Goal: Task Accomplishment & Management: Manage account settings

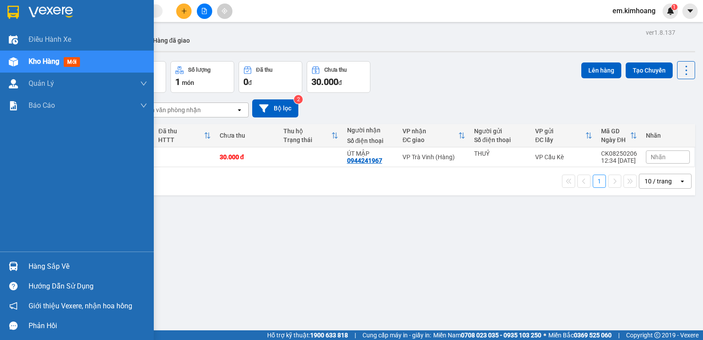
click at [32, 266] on div "Hàng sắp về" at bounding box center [88, 266] width 119 height 13
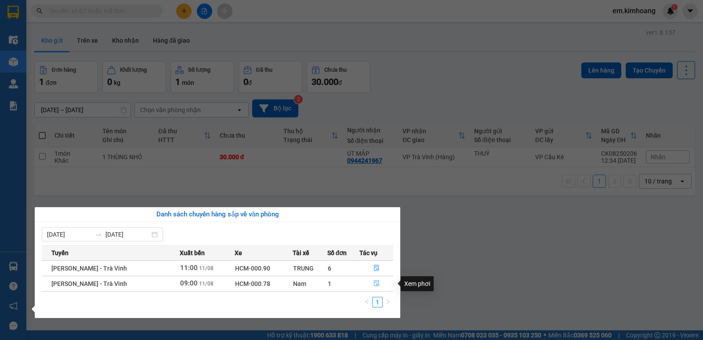
click at [381, 282] on button "button" at bounding box center [376, 284] width 33 height 14
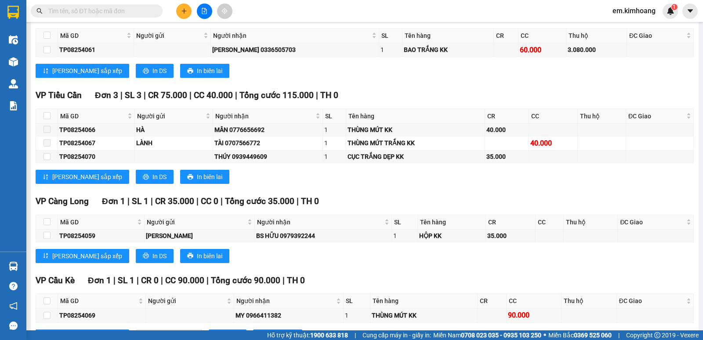
scroll to position [441, 0]
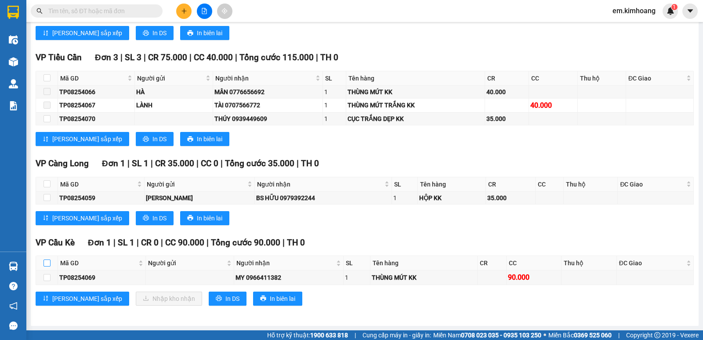
click at [44, 262] on input "checkbox" at bounding box center [47, 262] width 7 height 7
checkbox input "true"
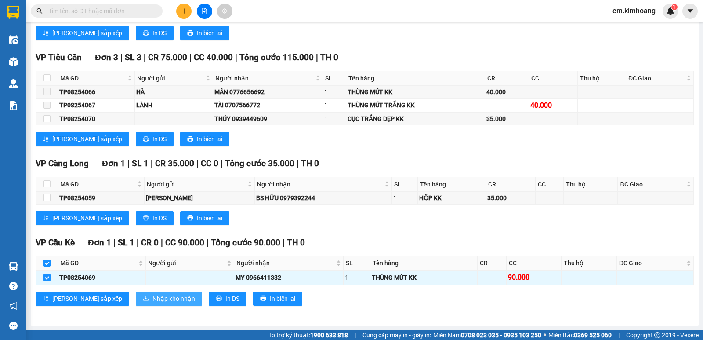
click at [153, 297] on span "Nhập kho nhận" at bounding box center [174, 299] width 43 height 10
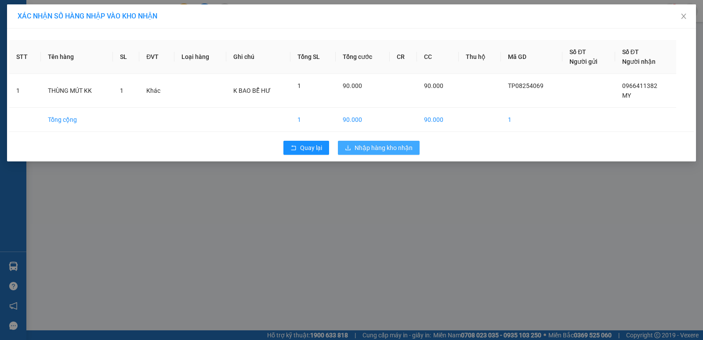
click at [386, 143] on span "Nhập hàng kho nhận" at bounding box center [384, 148] width 58 height 10
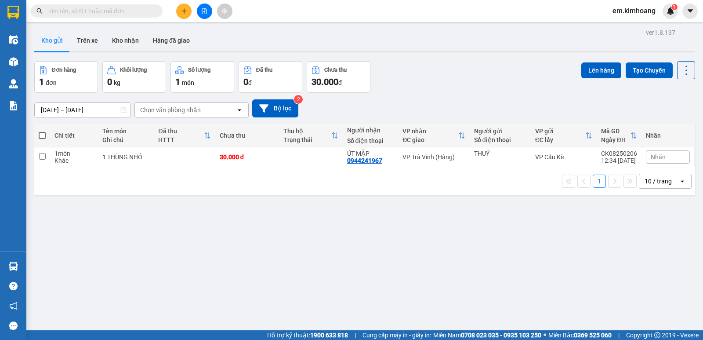
click at [42, 135] on span at bounding box center [42, 135] width 7 height 7
click at [42, 131] on input "checkbox" at bounding box center [42, 131] width 0 height 0
checkbox input "true"
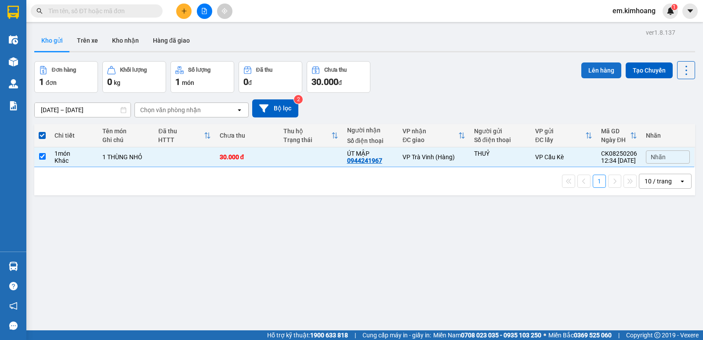
click at [587, 67] on button "Lên hàng" at bounding box center [602, 70] width 40 height 16
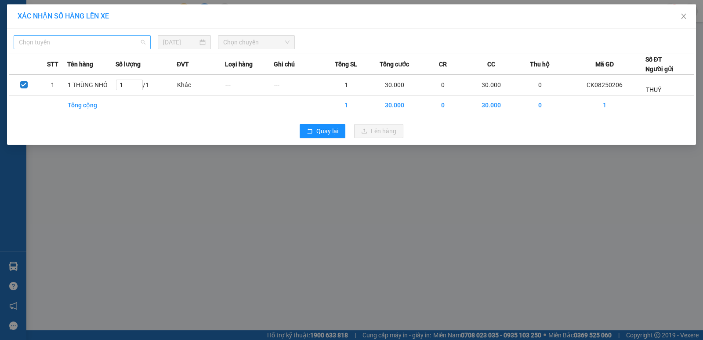
click at [65, 44] on span "Chọn tuyến" at bounding box center [82, 42] width 127 height 13
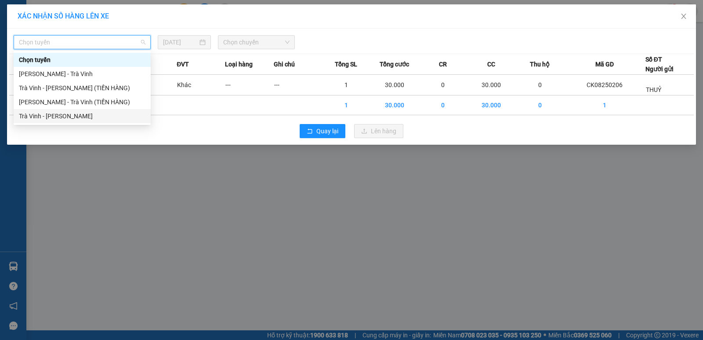
click at [85, 116] on div "Trà Vinh - [PERSON_NAME]" at bounding box center [82, 116] width 127 height 10
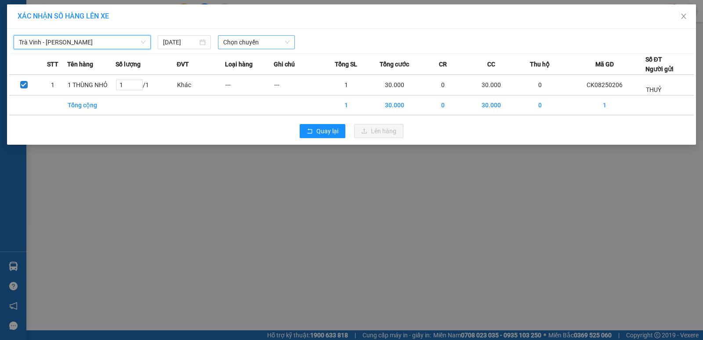
click at [240, 44] on span "Chọn chuyến" at bounding box center [256, 42] width 66 height 13
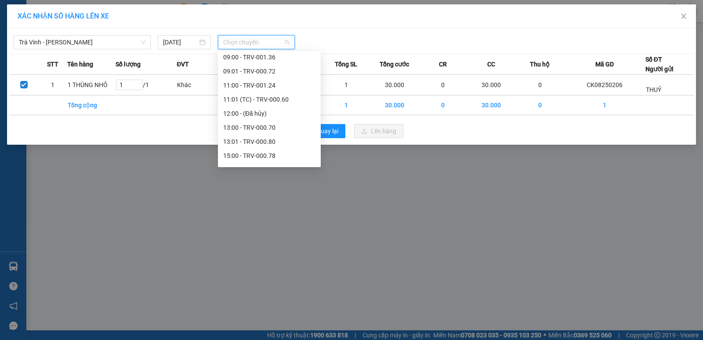
scroll to position [308, 0]
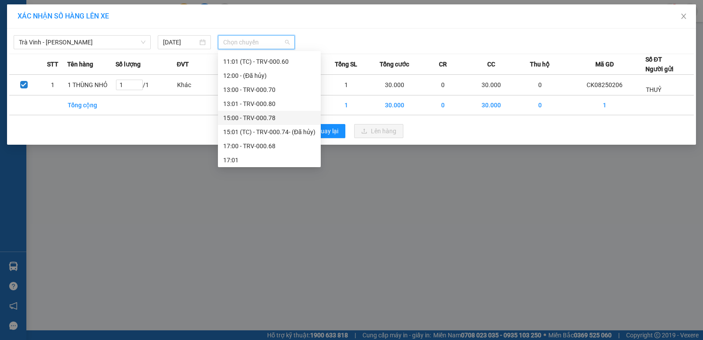
click at [285, 114] on div "15:00 - TRV-000.78" at bounding box center [269, 118] width 92 height 10
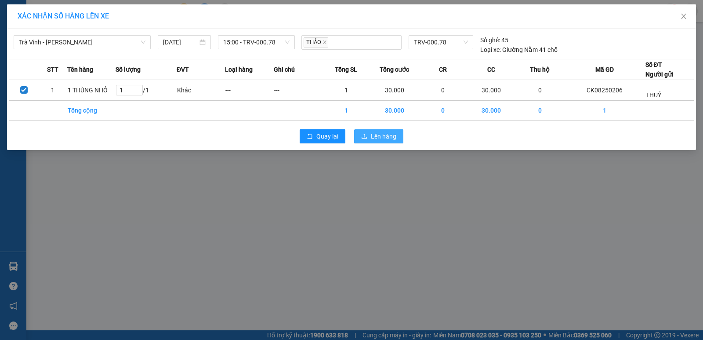
click at [387, 135] on span "Lên hàng" at bounding box center [383, 136] width 25 height 10
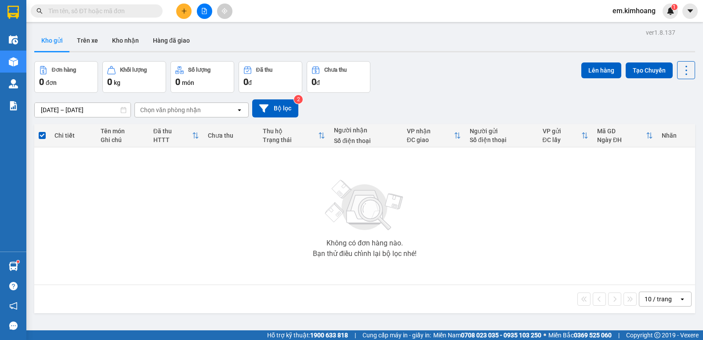
drag, startPoint x: 114, startPoint y: 311, endPoint x: 309, endPoint y: 257, distance: 202.0
click at [296, 262] on section "Kết quả tìm kiếm ( 0 ) Bộ lọc No Data em.[PERSON_NAME] 1 Điều hành xe Kho hàng …" at bounding box center [351, 170] width 703 height 340
drag, startPoint x: 321, startPoint y: 255, endPoint x: 354, endPoint y: 357, distance: 107.7
click at [354, 339] on html "Kết quả tìm kiếm ( 0 ) Bộ lọc No Data em.[PERSON_NAME] 1 Điều hành xe Kho hàng …" at bounding box center [351, 170] width 703 height 340
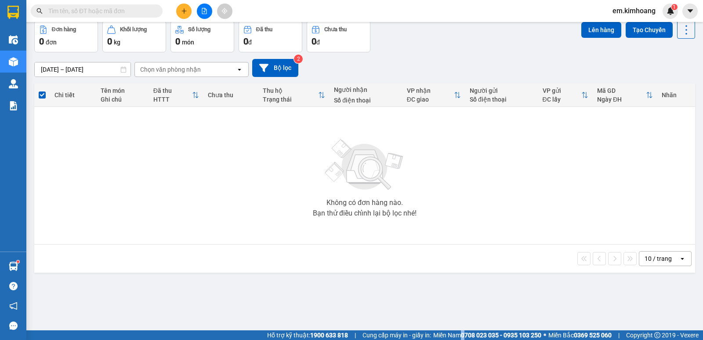
drag, startPoint x: 459, startPoint y: 333, endPoint x: 451, endPoint y: 343, distance: 12.6
click at [451, 339] on html "Kết quả tìm kiếm ( 0 ) Bộ lọc No Data em.[PERSON_NAME] 1 Điều hành xe Kho hàng …" at bounding box center [351, 170] width 703 height 340
drag, startPoint x: 444, startPoint y: 324, endPoint x: 470, endPoint y: 262, distance: 68.0
click at [465, 271] on section "Kết quả tìm kiếm ( 0 ) Bộ lọc No Data em.[PERSON_NAME] 1 Điều hành xe Kho hàng …" at bounding box center [351, 170] width 703 height 340
click at [472, 264] on div "10 / trang open" at bounding box center [365, 258] width 654 height 15
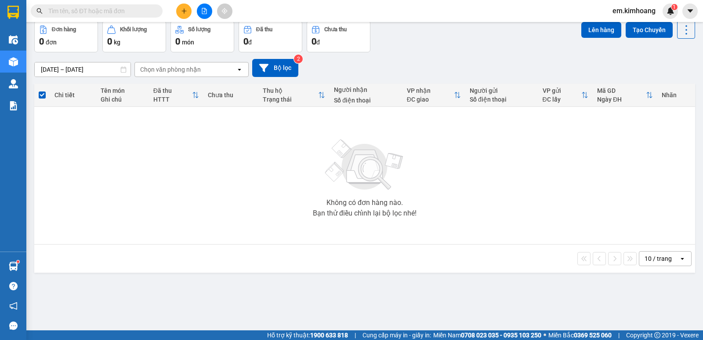
drag, startPoint x: 486, startPoint y: 260, endPoint x: 491, endPoint y: 255, distance: 6.5
click at [488, 259] on div "10 / trang open" at bounding box center [365, 258] width 654 height 15
drag, startPoint x: 487, startPoint y: 260, endPoint x: 188, endPoint y: 256, distance: 298.5
click at [255, 280] on div "ver 1.8.137 Kho gửi Trên xe Kho nhận Hàng đã giao Đơn hàng 0 đơn Khối lượng 0 k…" at bounding box center [365, 156] width 668 height 340
click at [436, 186] on div "Không có đơn hàng nào. Bạn thử điều chỉnh lại bộ lọc nhé!" at bounding box center [365, 175] width 652 height 132
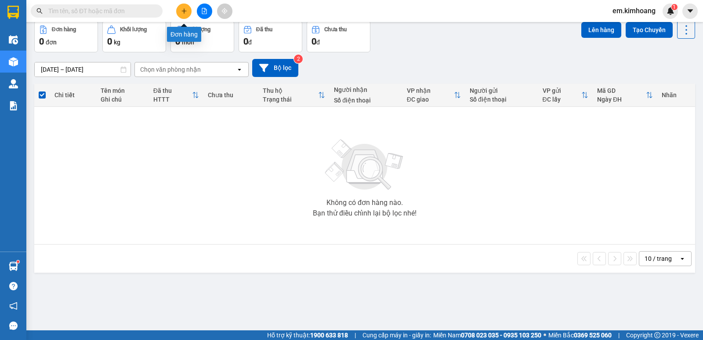
click at [187, 11] on icon "plus" at bounding box center [184, 11] width 6 height 6
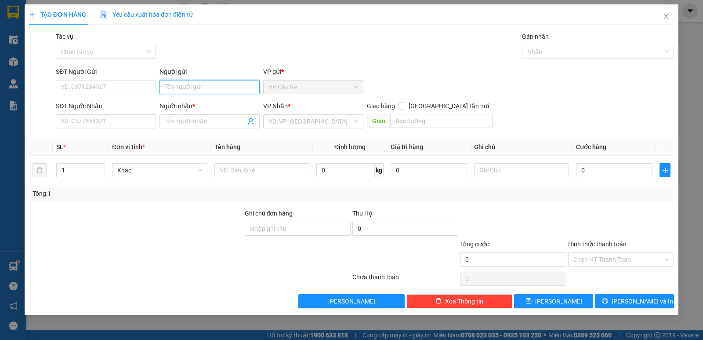
click at [218, 89] on input "Người gửi" at bounding box center [210, 87] width 100 height 14
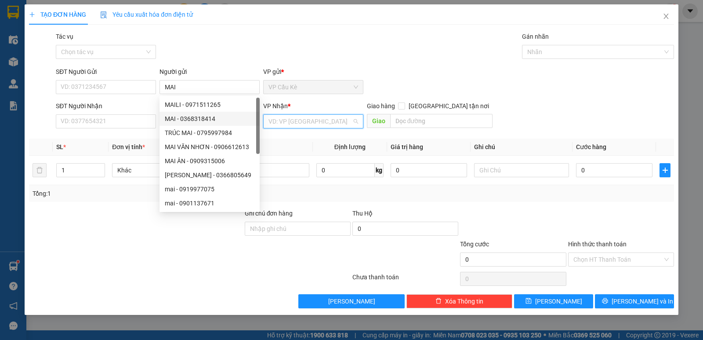
click at [278, 120] on input "search" at bounding box center [311, 121] width 84 height 13
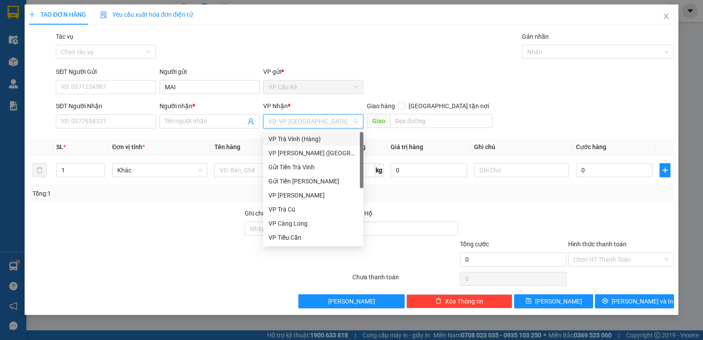
click at [327, 135] on div "VP Trà Vinh (Hàng)" at bounding box center [314, 139] width 90 height 10
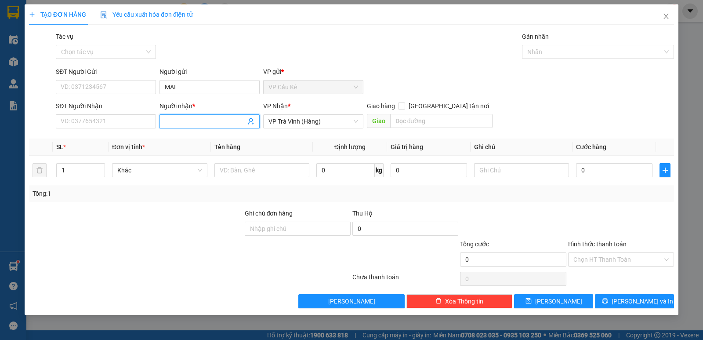
click at [178, 121] on input "Người nhận *" at bounding box center [205, 121] width 81 height 10
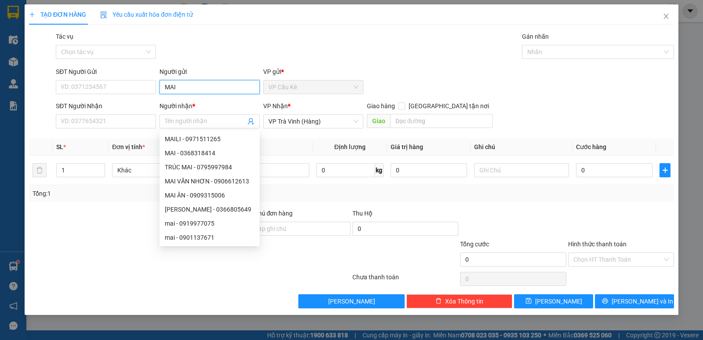
click at [193, 90] on input "MAI" at bounding box center [210, 87] width 100 height 14
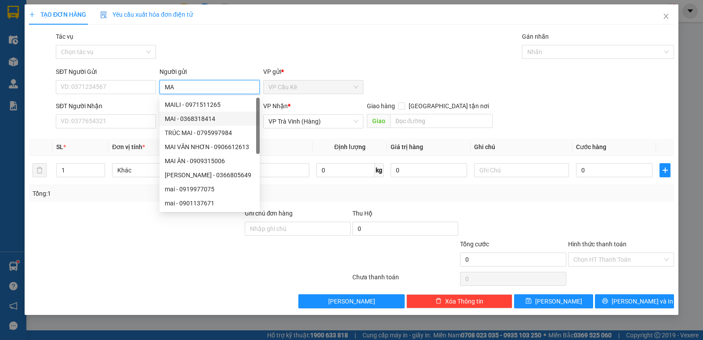
type input "M"
type input "MAI"
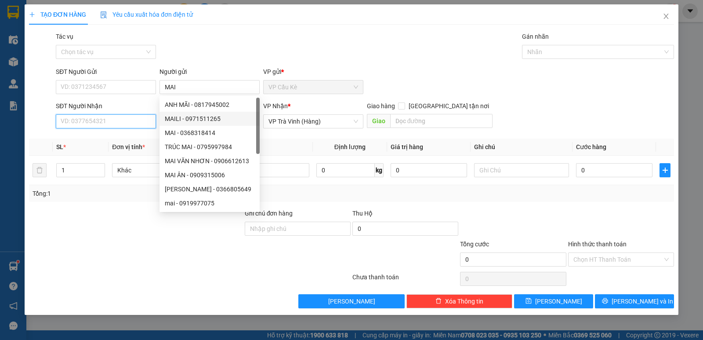
click at [142, 121] on input "SĐT Người Nhận" at bounding box center [106, 121] width 100 height 14
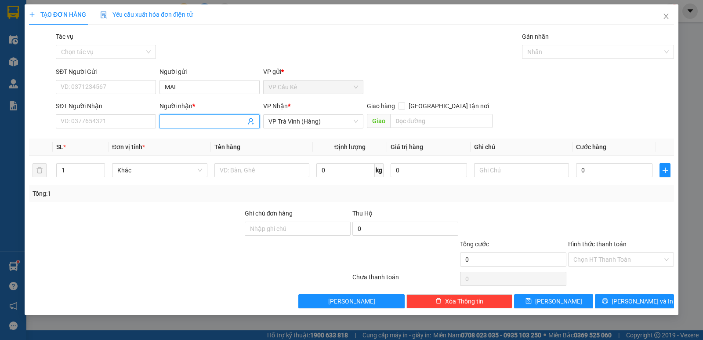
click at [212, 122] on input "Người nhận *" at bounding box center [205, 121] width 81 height 10
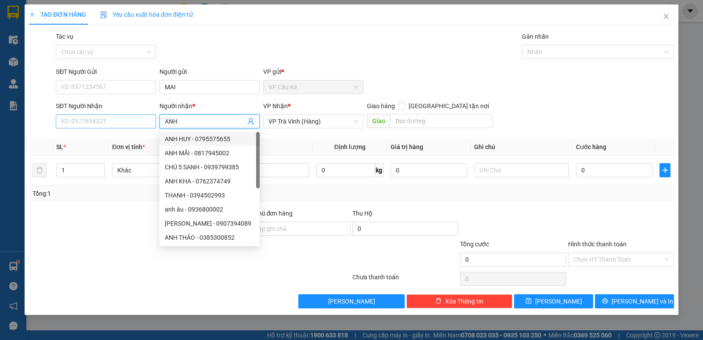
type input "ANH"
click at [143, 124] on input "SĐT Người Nhận" at bounding box center [106, 121] width 100 height 14
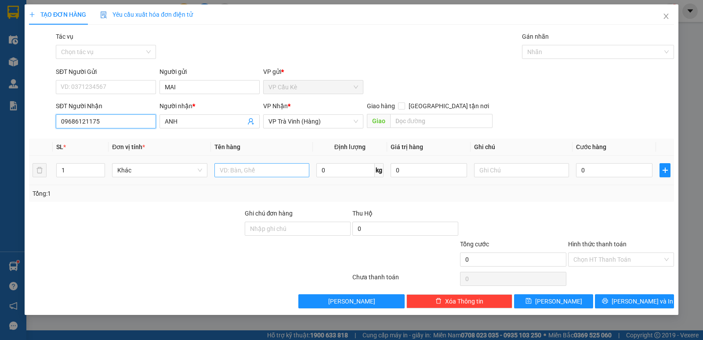
type input "09686121175"
click at [263, 171] on input "text" at bounding box center [262, 170] width 95 height 14
type input "1 THÙNG GIẤY KK"
click at [643, 171] on input "0" at bounding box center [614, 170] width 76 height 14
type input "3"
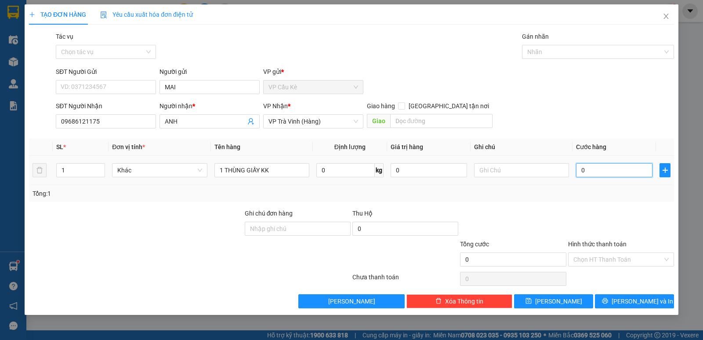
type input "3"
type input "30"
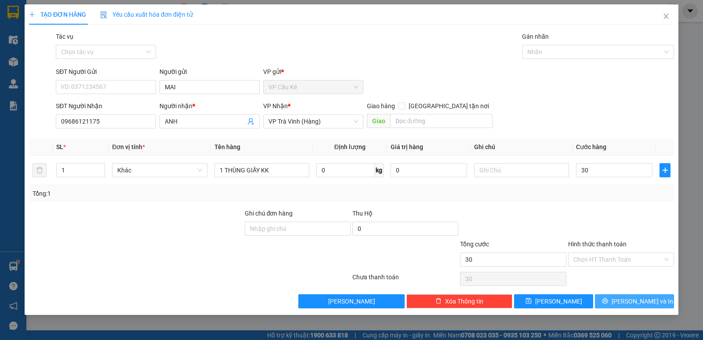
type input "30.000"
click at [629, 298] on span "[PERSON_NAME] và In" at bounding box center [643, 301] width 62 height 10
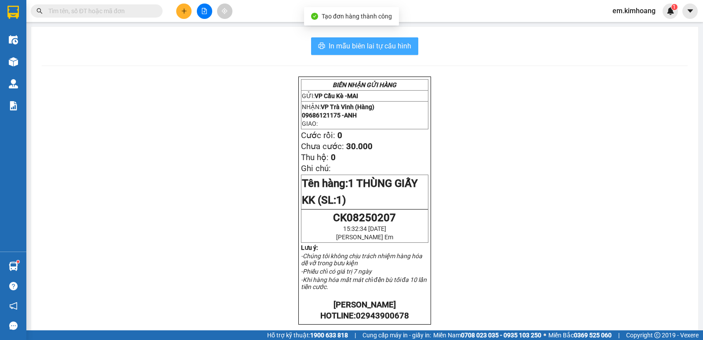
click at [340, 42] on span "In mẫu biên lai tự cấu hình" at bounding box center [370, 45] width 83 height 11
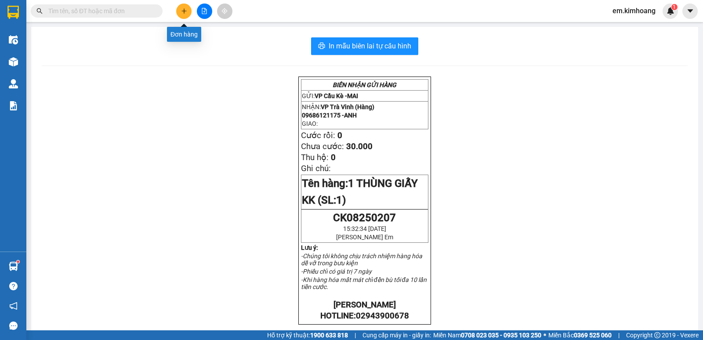
click at [186, 11] on icon "plus" at bounding box center [184, 11] width 5 height 0
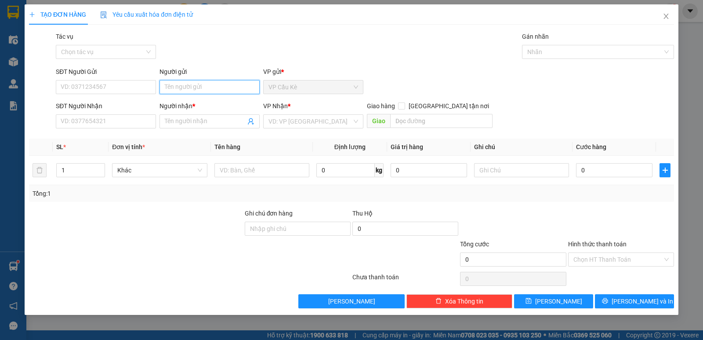
click at [219, 91] on input "Người gửi" at bounding box center [210, 87] width 100 height 14
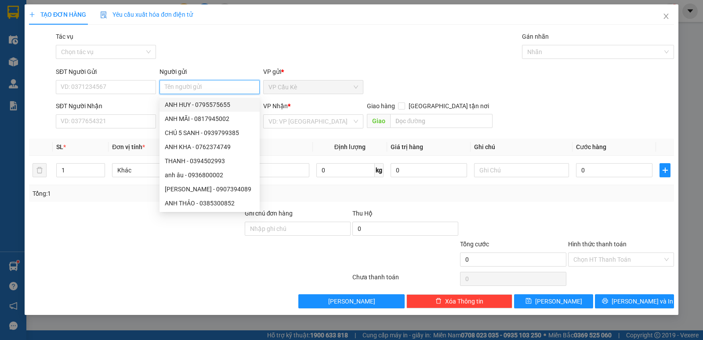
type input "U"
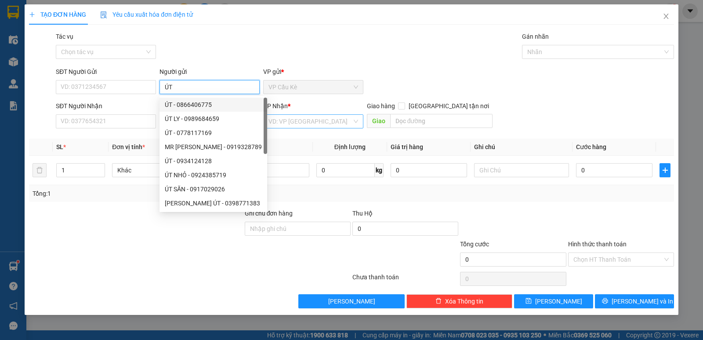
type input "ÚT"
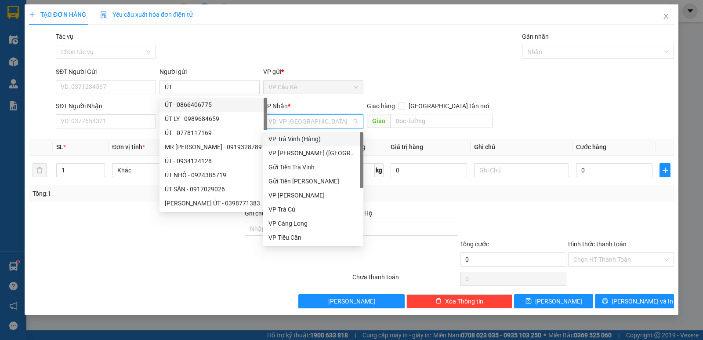
drag, startPoint x: 287, startPoint y: 124, endPoint x: 300, endPoint y: 148, distance: 27.3
click at [287, 125] on input "search" at bounding box center [311, 121] width 84 height 13
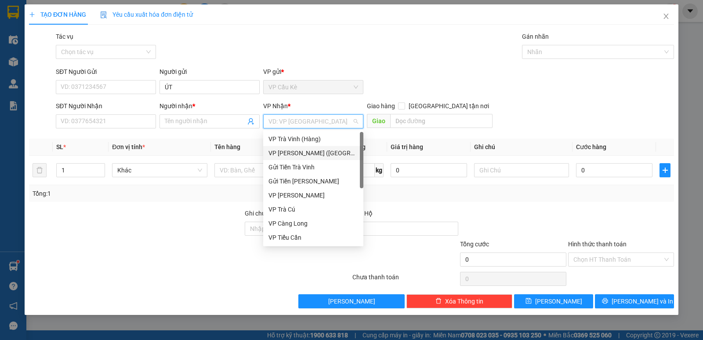
drag, startPoint x: 304, startPoint y: 154, endPoint x: 166, endPoint y: 102, distance: 147.0
click at [302, 154] on div "VP [PERSON_NAME] ([GEOGRAPHIC_DATA])" at bounding box center [314, 153] width 90 height 10
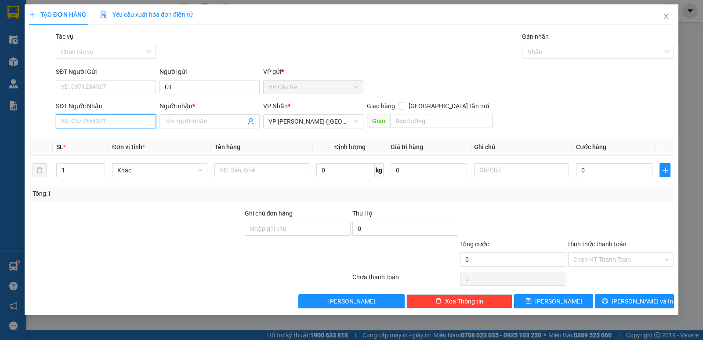
click at [134, 124] on input "SĐT Người Nhận" at bounding box center [106, 121] width 100 height 14
click at [100, 170] on span "Decrease Value" at bounding box center [100, 173] width 10 height 8
type input "0942242748"
click at [101, 165] on span "up" at bounding box center [100, 167] width 5 height 5
type input "3"
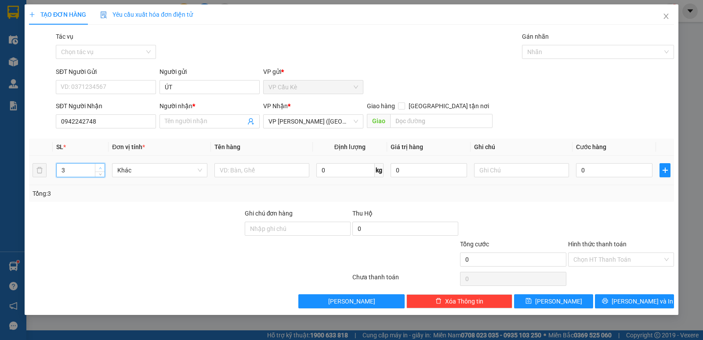
click at [101, 166] on span "up" at bounding box center [100, 167] width 5 height 5
click at [270, 169] on input "text" at bounding box center [262, 170] width 95 height 14
click at [218, 120] on input "Người nhận *" at bounding box center [205, 121] width 81 height 10
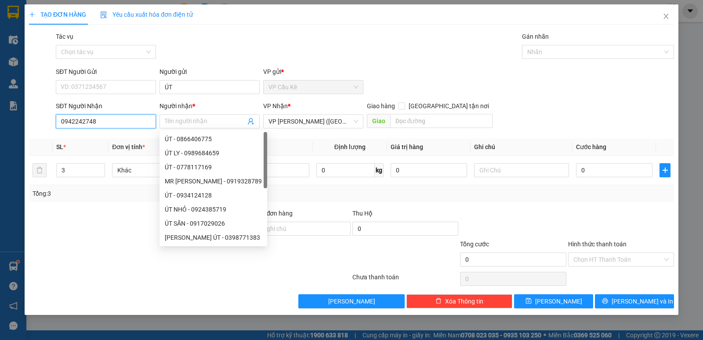
click at [128, 122] on input "0942242748" at bounding box center [106, 121] width 100 height 14
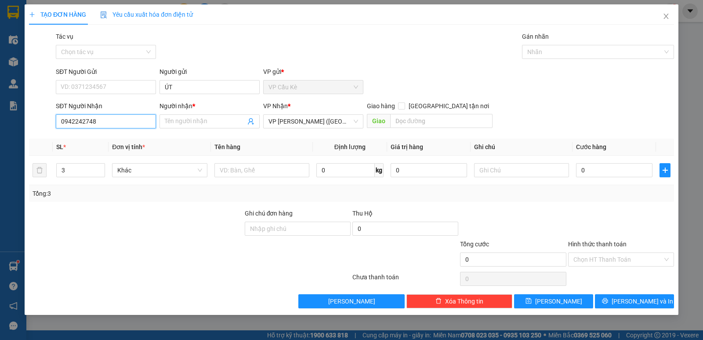
click at [124, 127] on input "0942242748" at bounding box center [106, 121] width 100 height 14
click at [106, 123] on input "0942242748" at bounding box center [106, 121] width 100 height 14
click at [70, 120] on input "0942242748" at bounding box center [106, 121] width 100 height 14
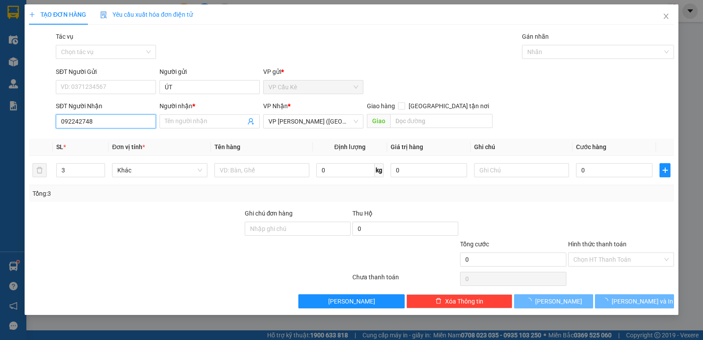
type input "0982242748"
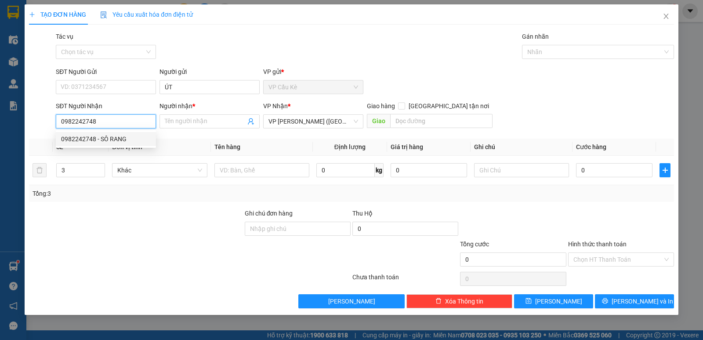
click at [131, 138] on div "0982242748 - SÔ RANG" at bounding box center [106, 139] width 90 height 10
type input "SÔ RANG"
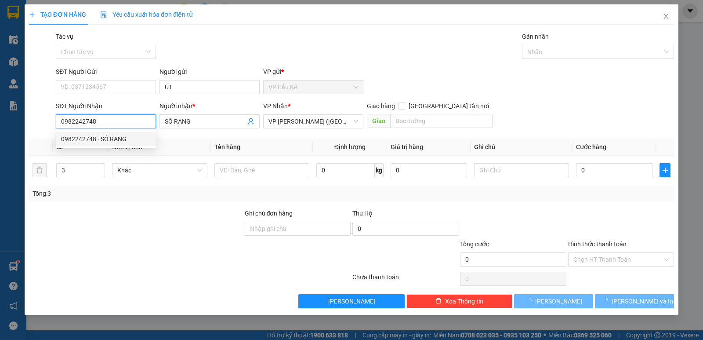
type input "40.000"
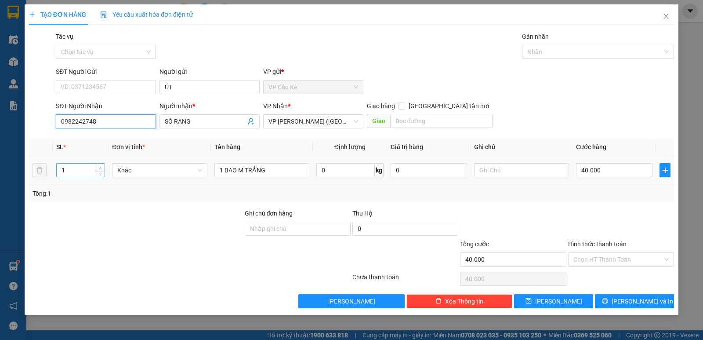
type input "0982242748"
click at [102, 167] on icon "up" at bounding box center [100, 168] width 3 height 3
type input "3"
click at [102, 167] on icon "up" at bounding box center [100, 168] width 3 height 3
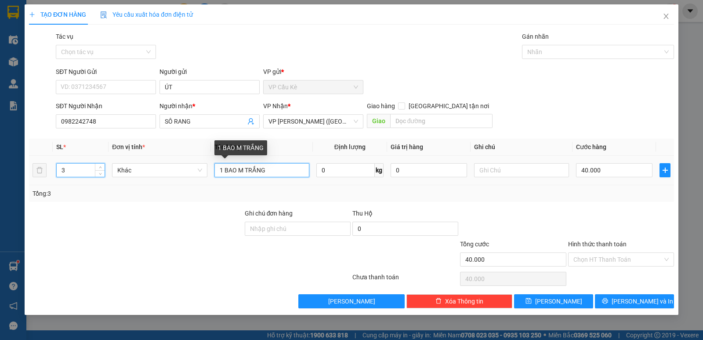
click at [264, 170] on input "1 BAO M TRẮNG" at bounding box center [262, 170] width 95 height 14
type input "1"
type input "3"
type input "2 THÙNG MÚT KK+1 THÙNG GIẤY"
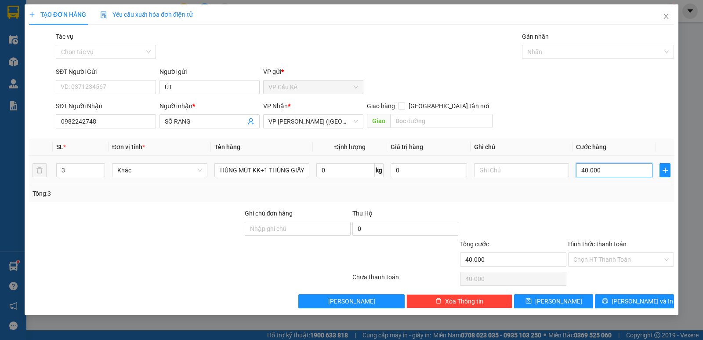
drag, startPoint x: 616, startPoint y: 172, endPoint x: 593, endPoint y: 168, distance: 24.1
click at [617, 171] on input "40.000" at bounding box center [614, 170] width 76 height 14
type input "0"
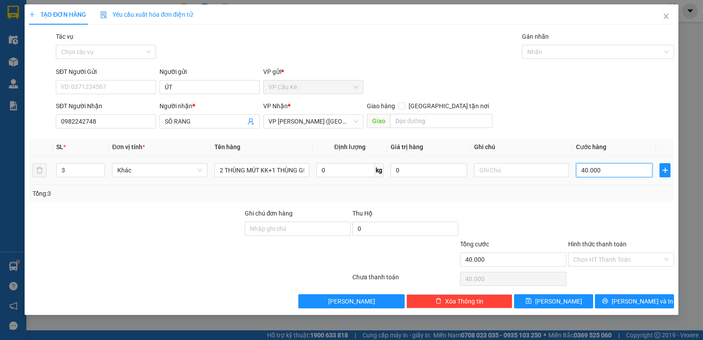
type input "0"
type input "1"
type input "01"
type input "10"
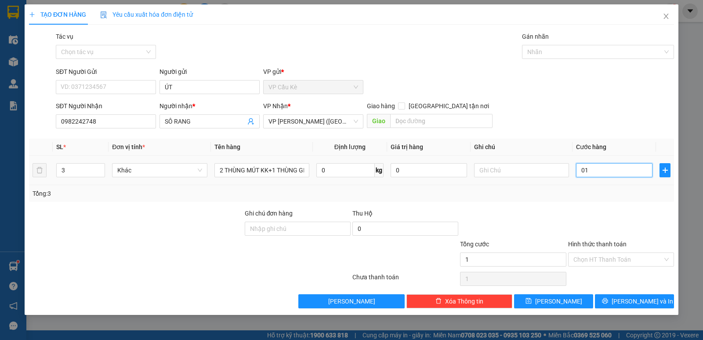
type input "10"
type input "010"
type input "1"
type input "01"
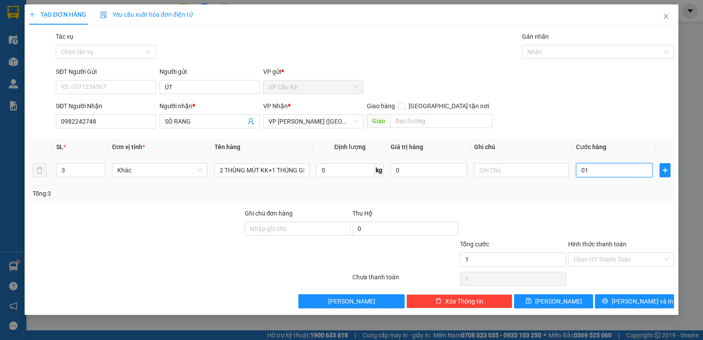
type input "0"
type input "1"
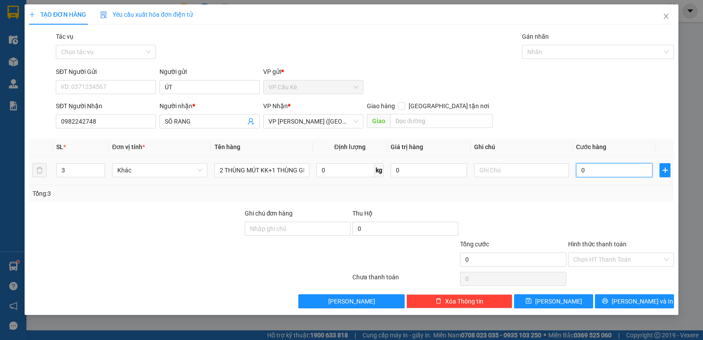
type input "01"
type input "11"
type input "011"
type input "110"
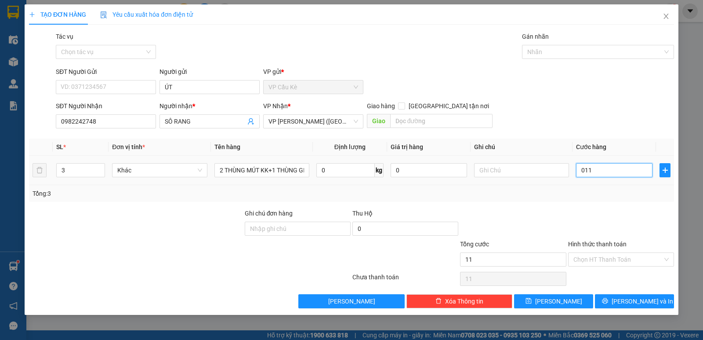
type input "110"
type input "0.110"
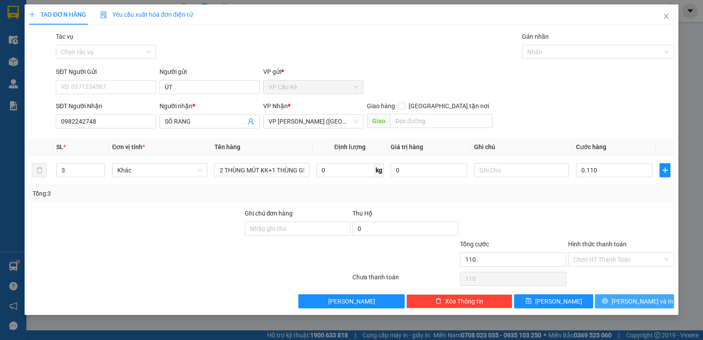
type input "110.000"
click at [630, 297] on span "[PERSON_NAME] và In" at bounding box center [643, 301] width 62 height 10
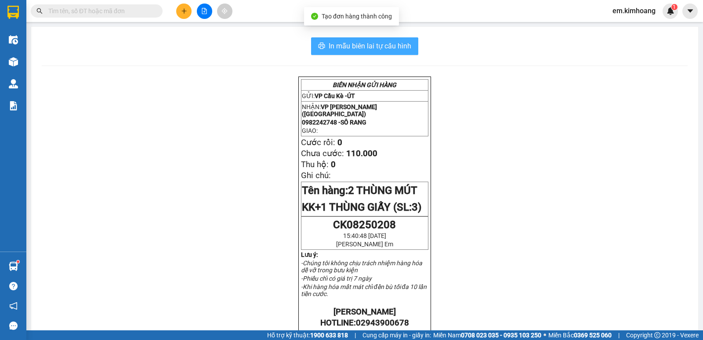
click at [350, 48] on span "In mẫu biên lai tự cấu hình" at bounding box center [370, 45] width 83 height 11
click at [382, 45] on span "In mẫu biên lai tự cấu hình" at bounding box center [370, 45] width 83 height 11
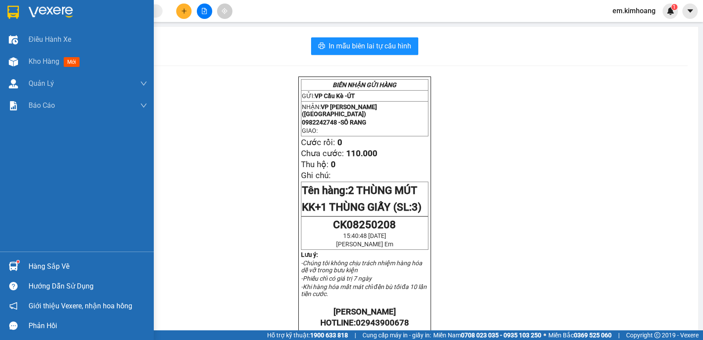
click at [41, 263] on div "Hàng sắp về" at bounding box center [88, 266] width 119 height 13
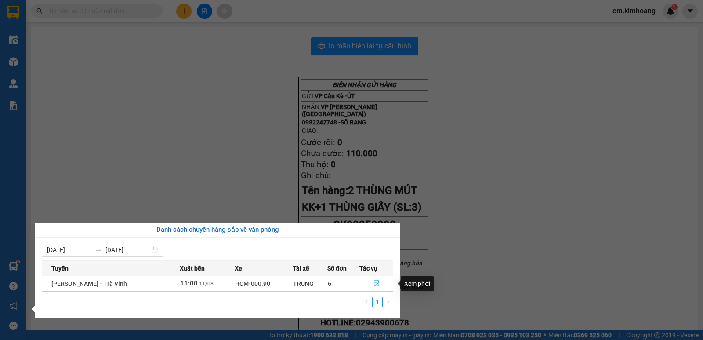
click at [376, 280] on icon "file-done" at bounding box center [376, 283] width 5 height 6
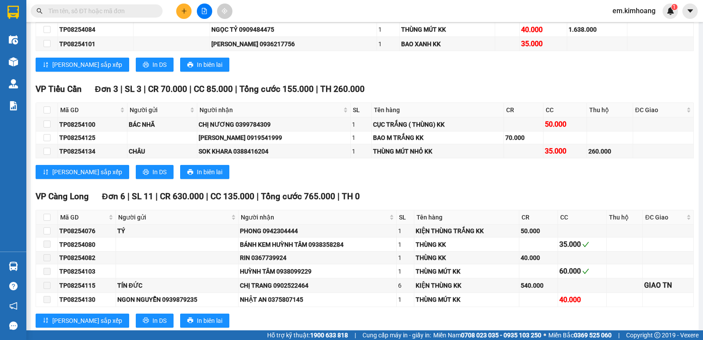
scroll to position [1129, 0]
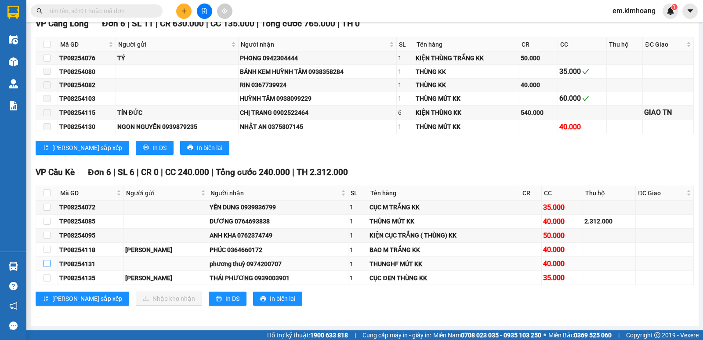
click at [47, 263] on input "checkbox" at bounding box center [47, 263] width 7 height 7
checkbox input "true"
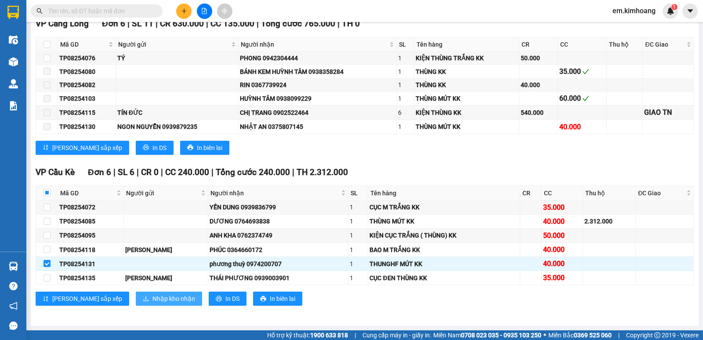
click at [153, 298] on span "Nhập kho nhận" at bounding box center [174, 299] width 43 height 10
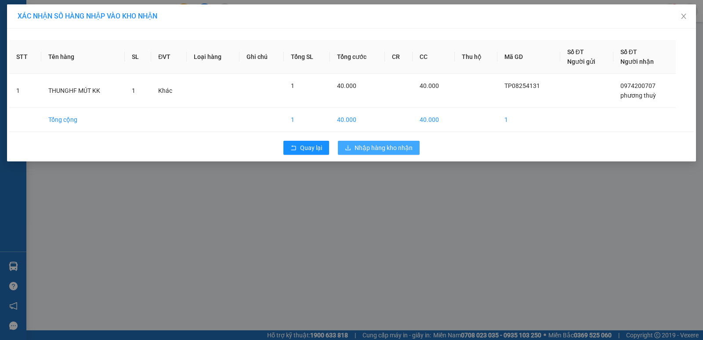
click at [404, 149] on span "Nhập hàng kho nhận" at bounding box center [384, 148] width 58 height 10
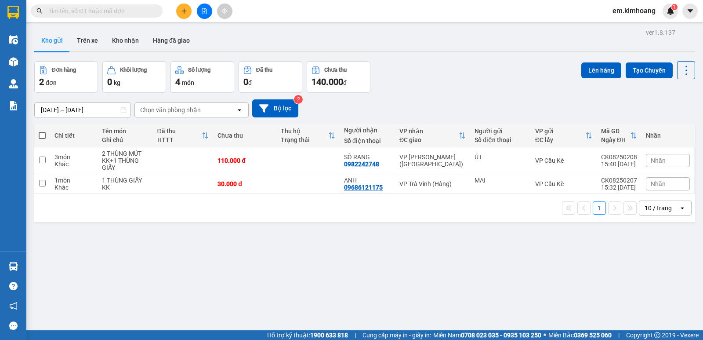
click at [41, 134] on span at bounding box center [42, 135] width 7 height 7
click at [42, 131] on input "checkbox" at bounding box center [42, 131] width 0 height 0
checkbox input "true"
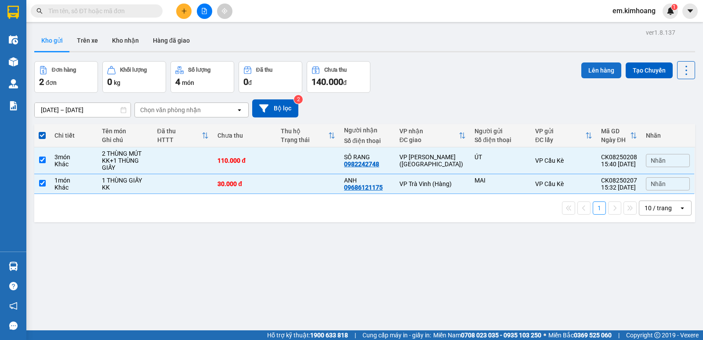
click at [590, 73] on button "Lên hàng" at bounding box center [602, 70] width 40 height 16
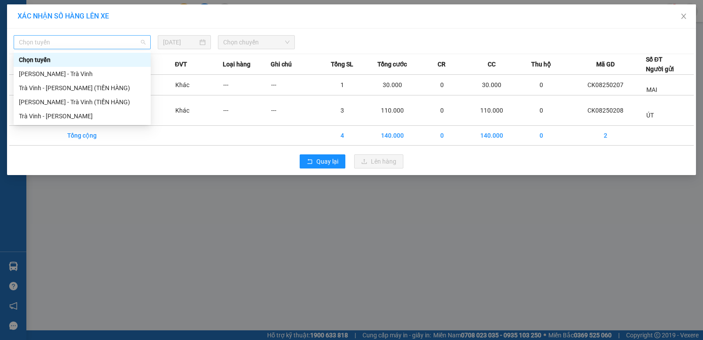
click at [75, 38] on span "Chọn tuyến" at bounding box center [82, 42] width 127 height 13
click at [101, 120] on div "Trà Vinh - [PERSON_NAME]" at bounding box center [82, 116] width 127 height 10
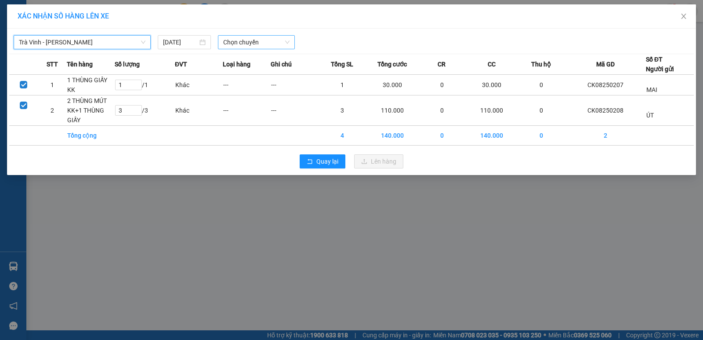
click at [244, 52] on body "Kết quả tìm kiếm ( 0 ) Bộ lọc No Data em.[PERSON_NAME] 1 Điều hành xe Kho hàng …" at bounding box center [351, 170] width 703 height 340
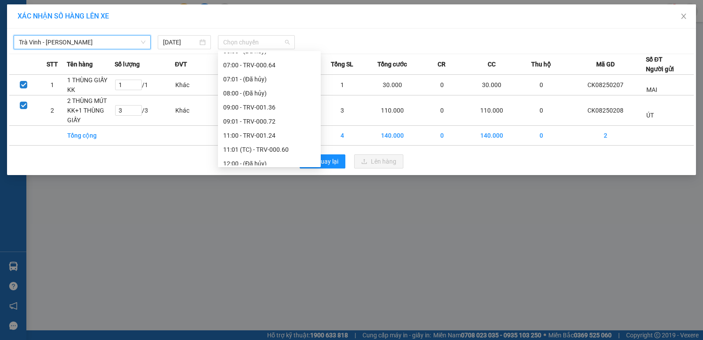
scroll to position [308, 0]
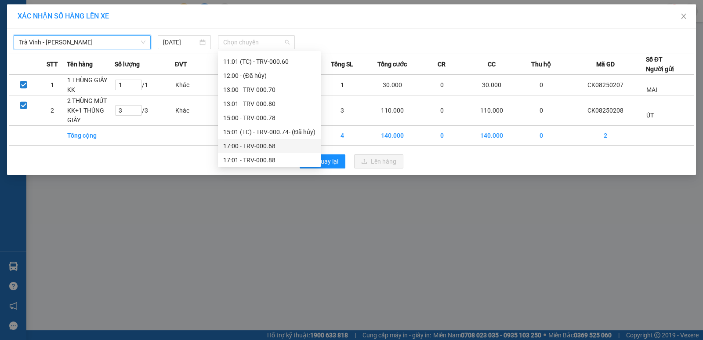
click at [268, 145] on div "17:00 - TRV-000.68" at bounding box center [269, 146] width 92 height 10
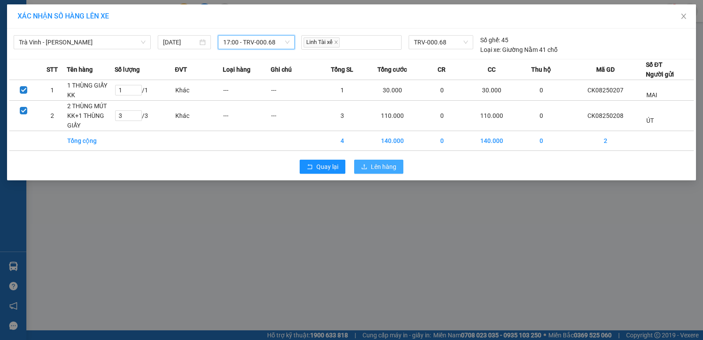
click at [378, 163] on span "Lên hàng" at bounding box center [383, 167] width 25 height 10
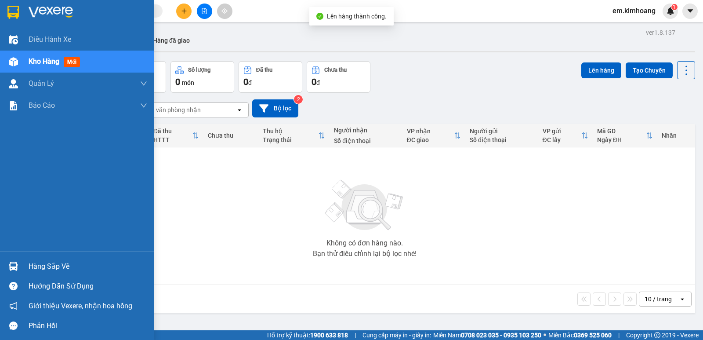
click at [50, 264] on div "Hàng sắp về" at bounding box center [88, 266] width 119 height 13
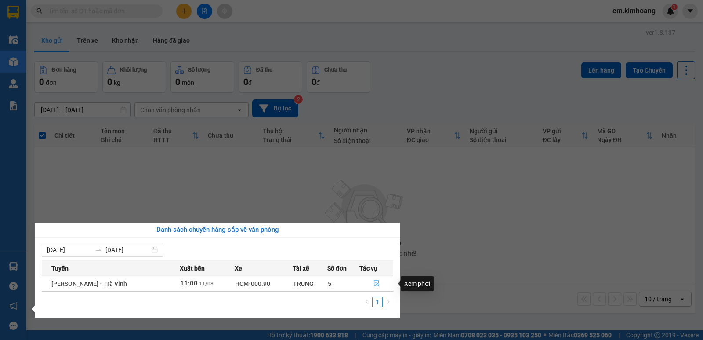
click at [363, 287] on button "button" at bounding box center [376, 284] width 33 height 14
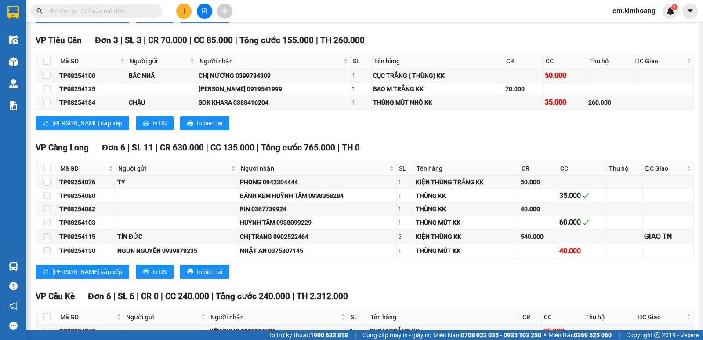
scroll to position [1129, 0]
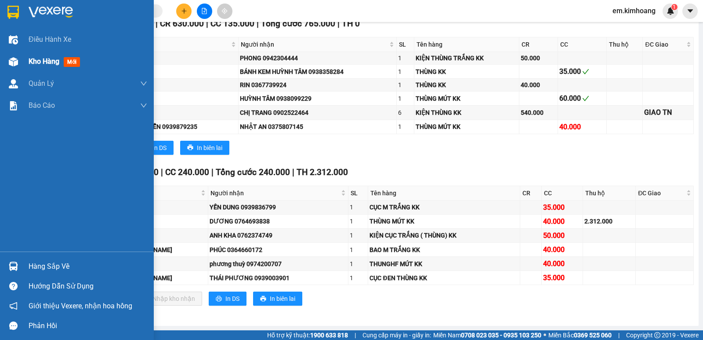
click at [55, 62] on span "Kho hàng" at bounding box center [44, 61] width 31 height 8
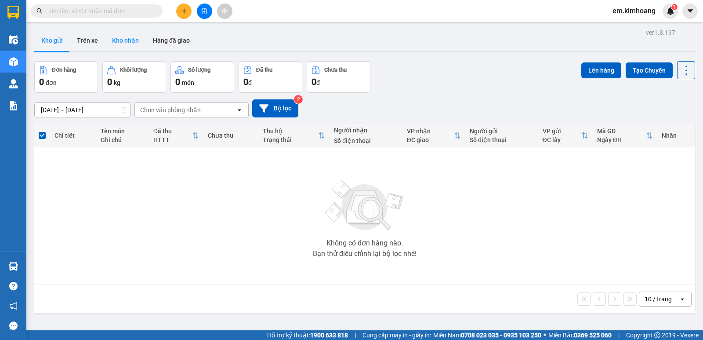
click at [129, 33] on button "Kho nhận" at bounding box center [125, 40] width 41 height 21
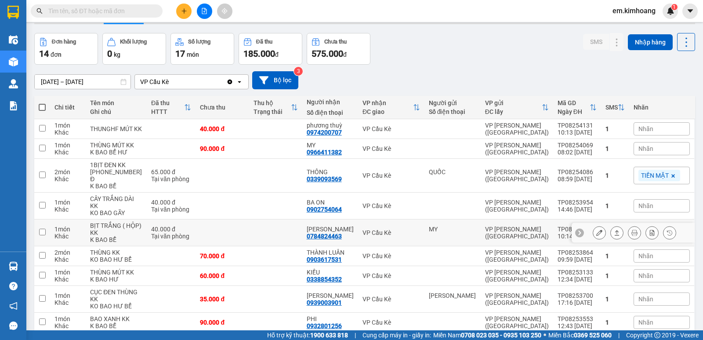
scroll to position [44, 0]
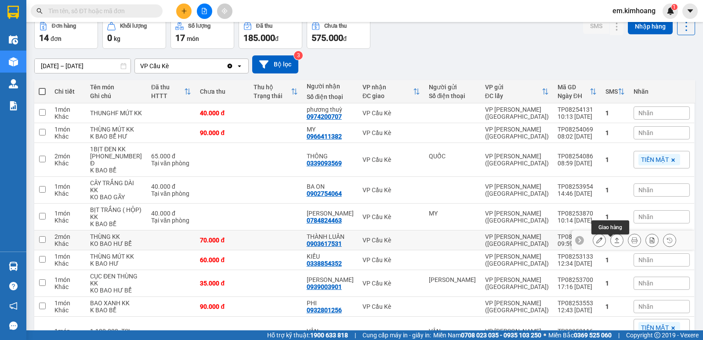
click at [611, 243] on div at bounding box center [617, 239] width 13 height 13
click at [614, 243] on icon at bounding box center [617, 240] width 6 height 6
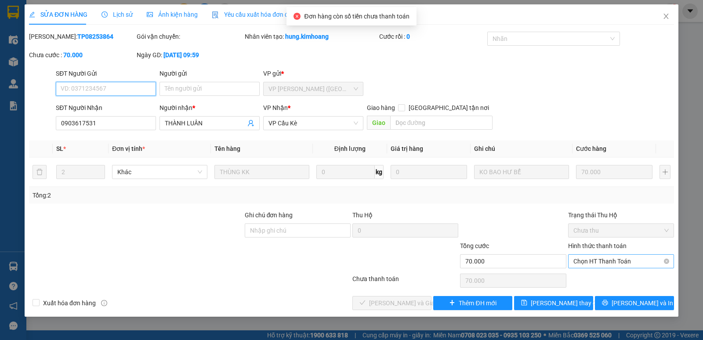
click at [609, 259] on span "Chọn HT Thanh Toán" at bounding box center [621, 261] width 95 height 13
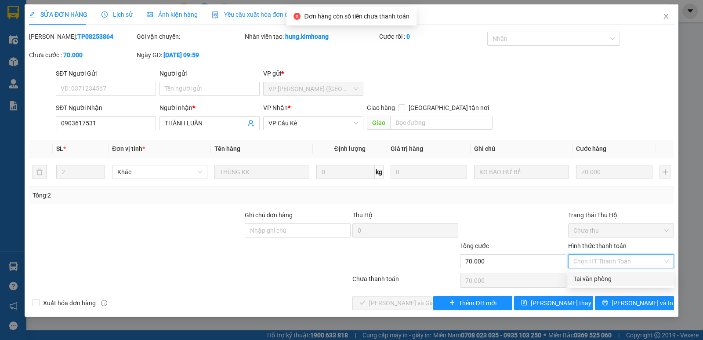
drag, startPoint x: 607, startPoint y: 275, endPoint x: 371, endPoint y: 296, distance: 236.5
click at [607, 276] on div "Tại văn phòng" at bounding box center [621, 279] width 95 height 10
type input "0"
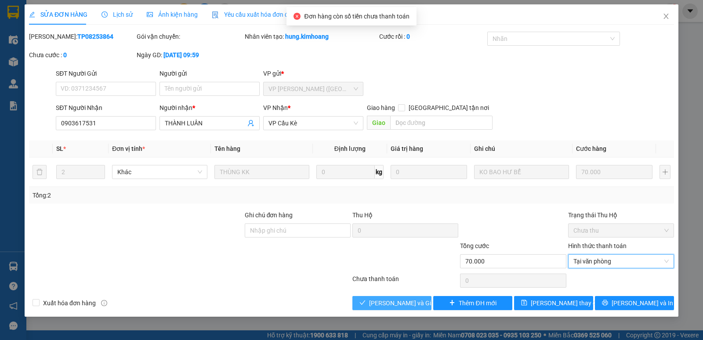
click at [382, 305] on span "[PERSON_NAME] và Giao hàng" at bounding box center [411, 303] width 84 height 10
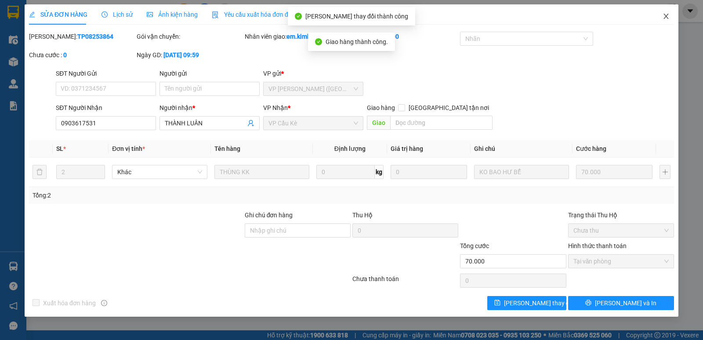
click at [666, 18] on icon "close" at bounding box center [666, 16] width 5 height 5
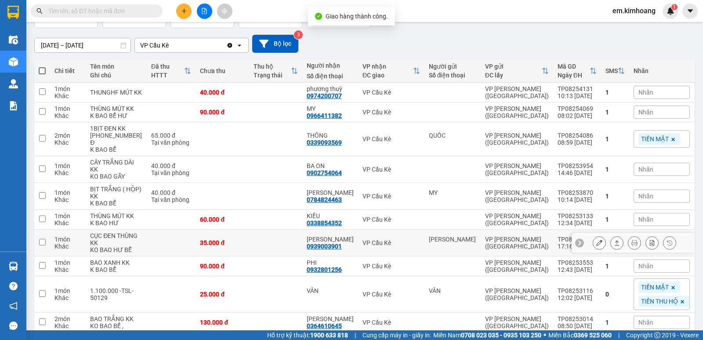
scroll to position [88, 0]
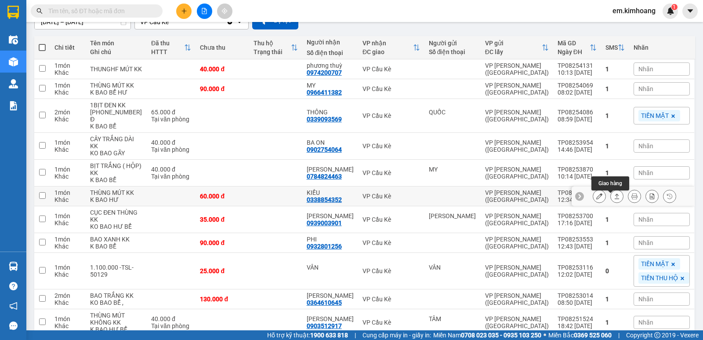
click at [615, 198] on icon at bounding box center [617, 195] width 5 height 5
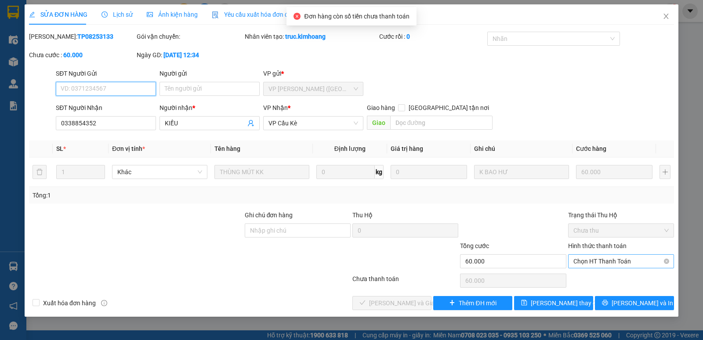
click at [625, 258] on span "Chọn HT Thanh Toán" at bounding box center [621, 261] width 95 height 13
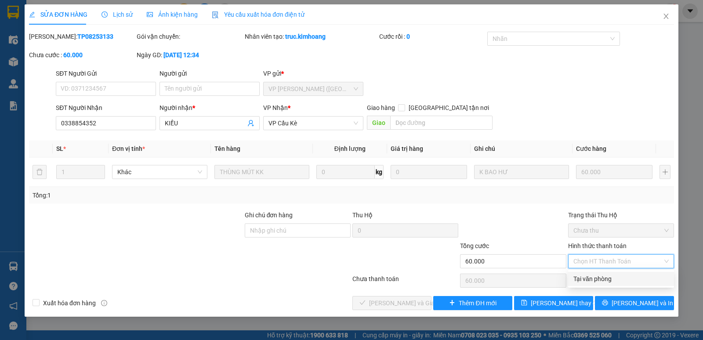
click at [621, 277] on div "Tại văn phòng" at bounding box center [621, 279] width 95 height 10
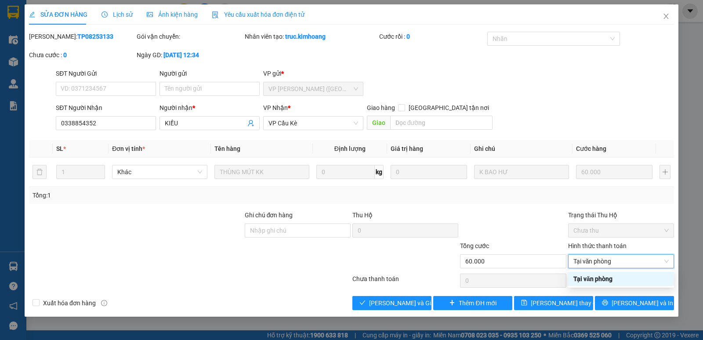
type input "0"
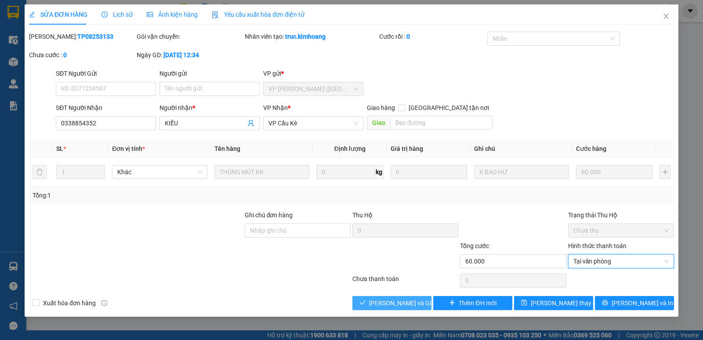
click at [393, 304] on span "[PERSON_NAME] và Giao hàng" at bounding box center [411, 303] width 84 height 10
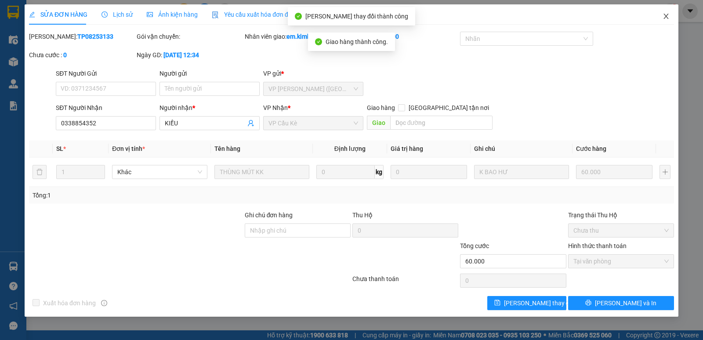
click at [668, 12] on span "Close" at bounding box center [666, 16] width 25 height 25
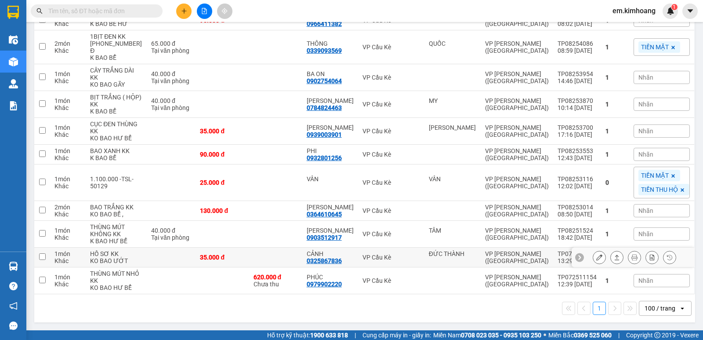
scroll to position [176, 0]
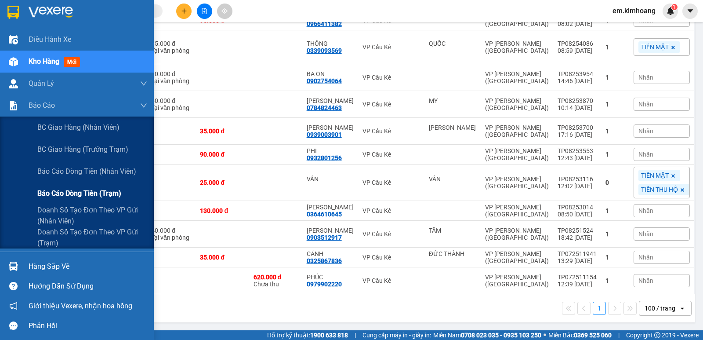
click at [65, 196] on span "Báo cáo dòng tiền (trạm)" at bounding box center [79, 193] width 84 height 11
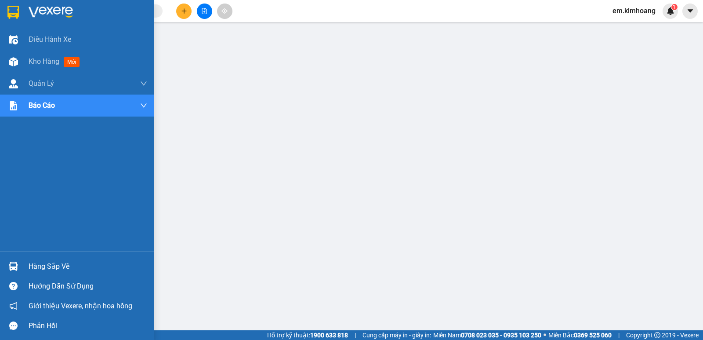
click at [55, 267] on div "Hàng sắp về" at bounding box center [88, 266] width 119 height 13
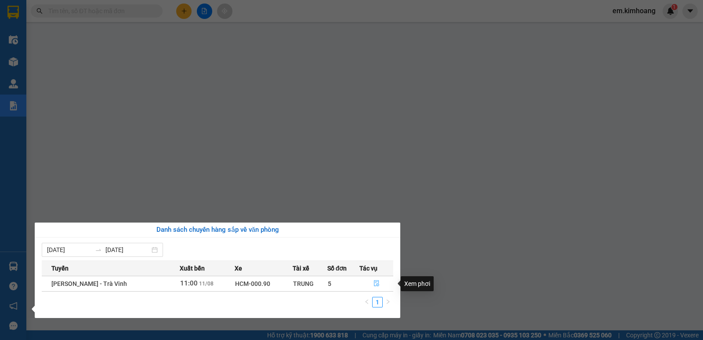
click at [374, 284] on icon "file-done" at bounding box center [377, 283] width 6 height 6
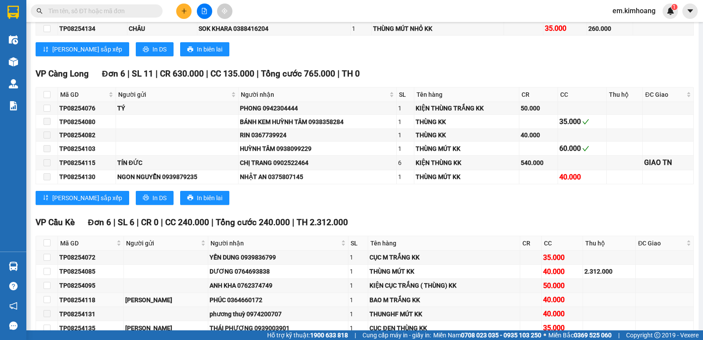
scroll to position [1129, 0]
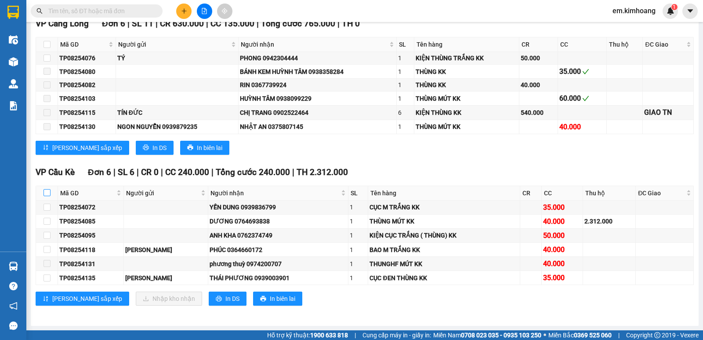
click at [47, 193] on input "checkbox" at bounding box center [47, 192] width 7 height 7
checkbox input "true"
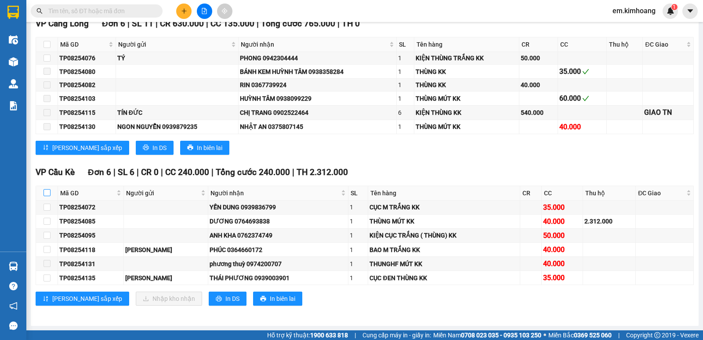
checkbox input "true"
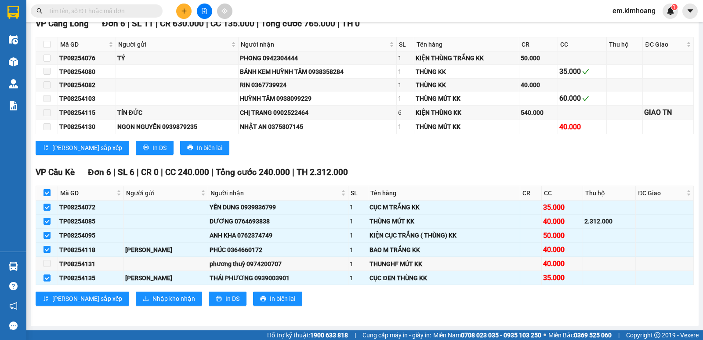
click at [48, 193] on input "checkbox" at bounding box center [47, 192] width 7 height 7
checkbox input "false"
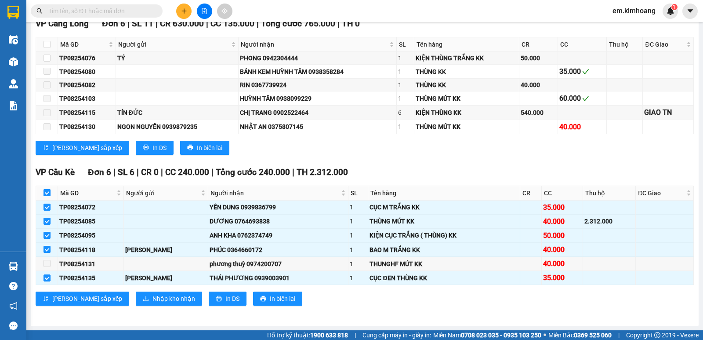
checkbox input "false"
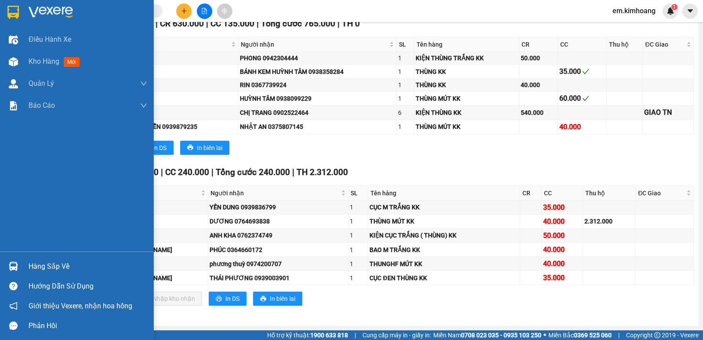
click at [24, 264] on div "Hàng sắp về" at bounding box center [77, 266] width 154 height 20
drag, startPoint x: 7, startPoint y: 198, endPoint x: 16, endPoint y: 129, distance: 69.1
click at [7, 188] on div "Điều hành xe Kho hàng mới Quản [PERSON_NAME] lý chuyến Quản lý khách hàng mới B…" at bounding box center [77, 170] width 154 height 340
click at [47, 58] on span "Kho hàng" at bounding box center [44, 61] width 31 height 8
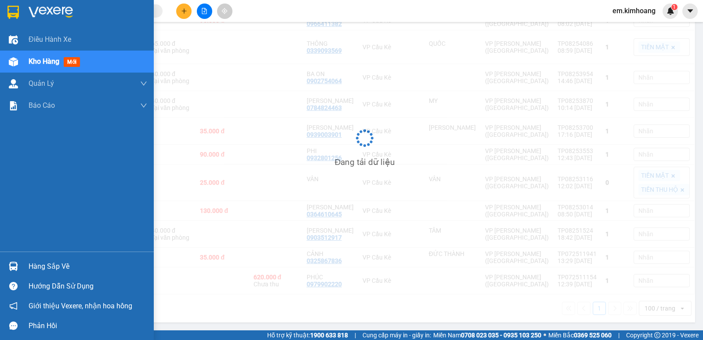
scroll to position [147, 0]
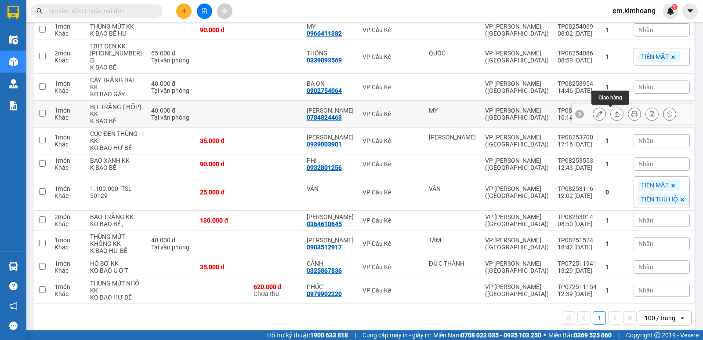
click at [614, 115] on icon at bounding box center [617, 114] width 6 height 6
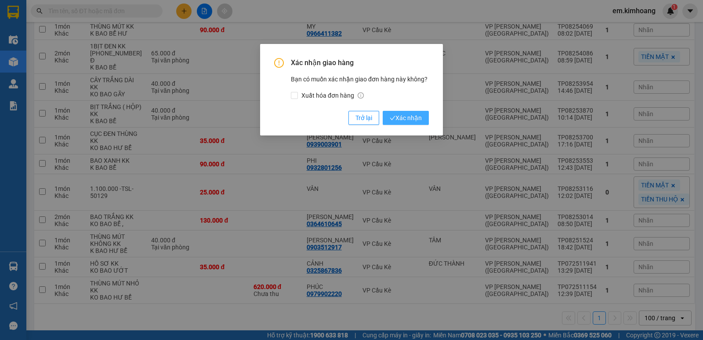
click at [414, 115] on span "Xác nhận" at bounding box center [406, 118] width 32 height 10
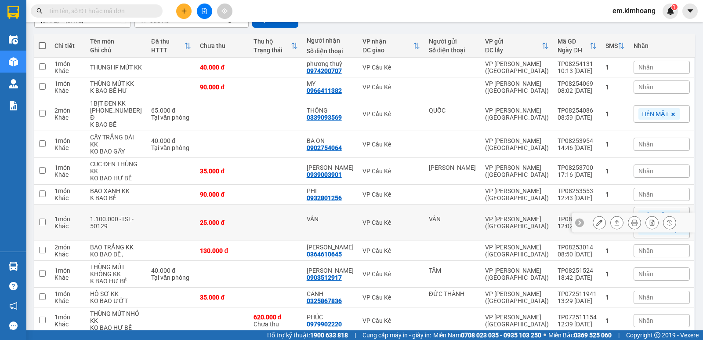
scroll to position [158, 0]
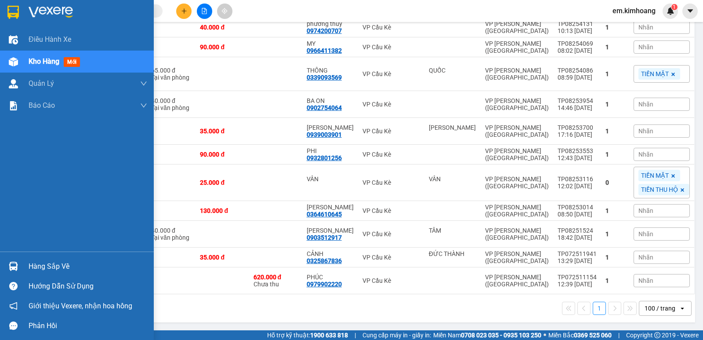
click at [44, 262] on div "Hàng sắp về" at bounding box center [88, 266] width 119 height 13
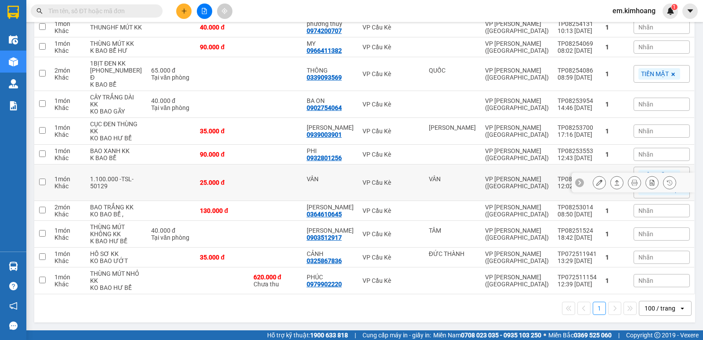
click at [179, 173] on section "Kết quả tìm kiếm ( 0 ) Bộ lọc No Data em.[PERSON_NAME] 1 Điều hành xe Kho hàng …" at bounding box center [351, 170] width 703 height 340
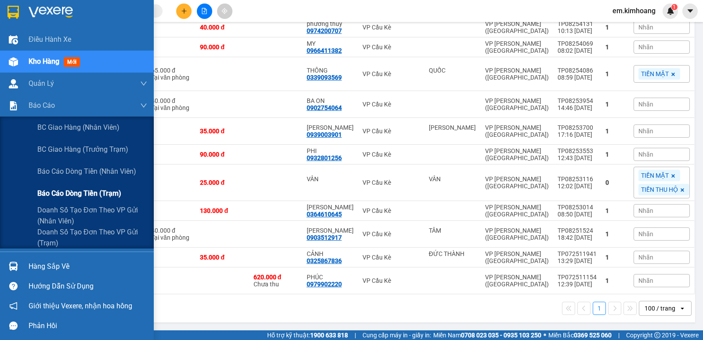
click at [58, 194] on span "Báo cáo dòng tiền (trạm)" at bounding box center [79, 193] width 84 height 11
